Goal: Transaction & Acquisition: Obtain resource

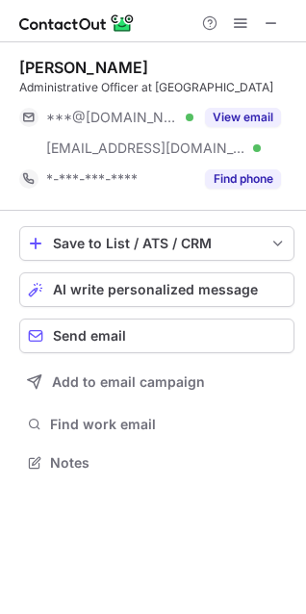
scroll to position [466, 306]
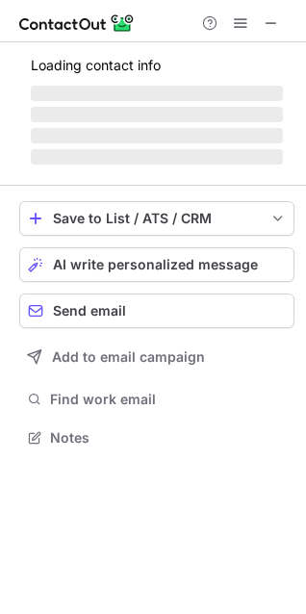
scroll to position [449, 306]
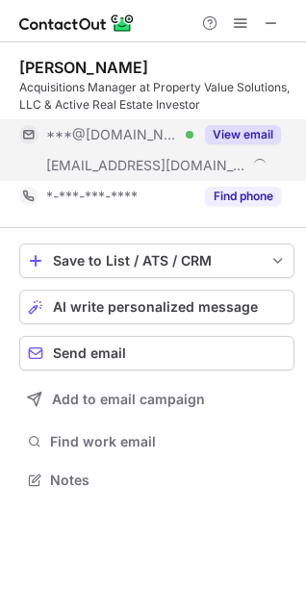
scroll to position [424, 306]
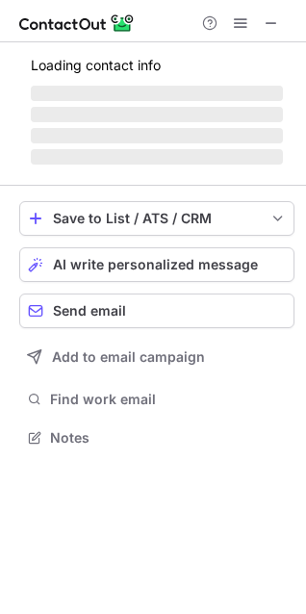
click at [232, 124] on div "Loading contact info ‌ ‌ ‌ ‌" at bounding box center [156, 107] width 275 height 123
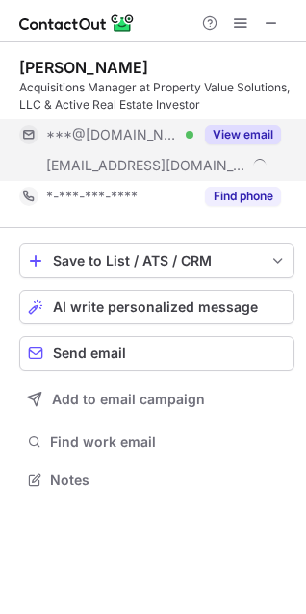
click at [232, 124] on div "View email" at bounding box center [237, 134] width 88 height 31
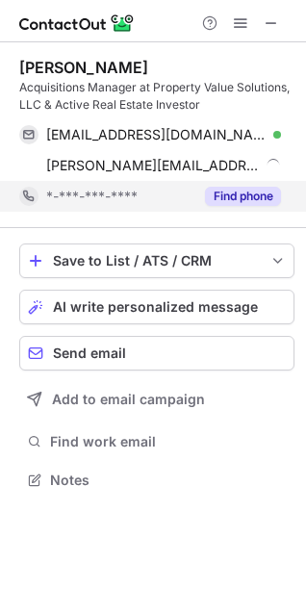
click at [212, 204] on button "Find phone" at bounding box center [243, 196] width 76 height 19
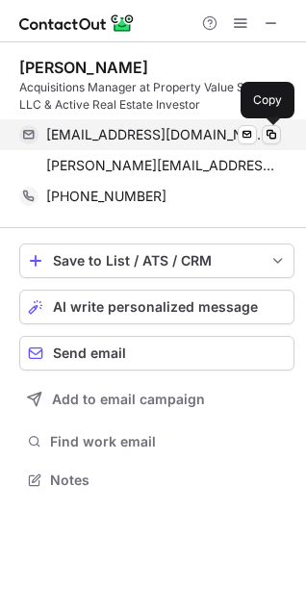
click at [270, 136] on span at bounding box center [271, 134] width 15 height 15
click at [271, 137] on span at bounding box center [271, 134] width 15 height 15
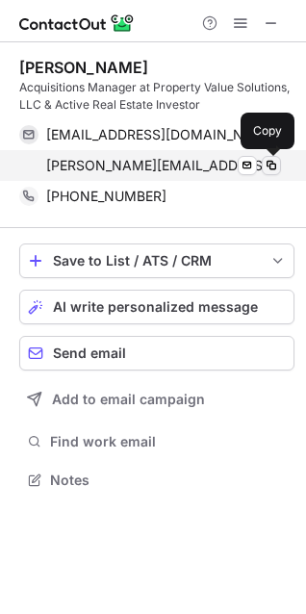
click at [274, 164] on span at bounding box center [271, 165] width 15 height 15
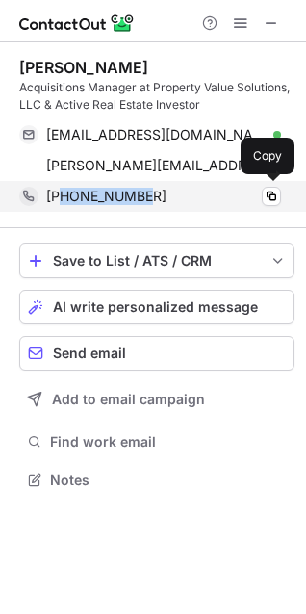
drag, startPoint x: 102, startPoint y: 192, endPoint x: 63, endPoint y: 191, distance: 38.5
click at [63, 191] on div "+17572685083" at bounding box center [163, 196] width 235 height 17
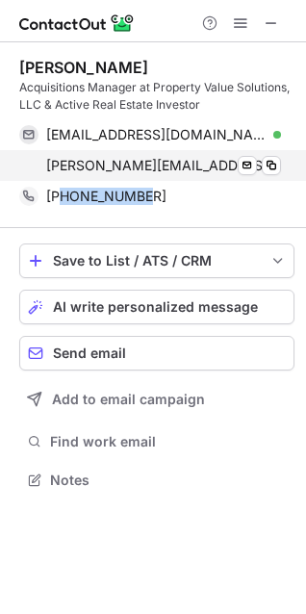
copy span "7572685083"
